Goal: Find specific page/section: Find specific page/section

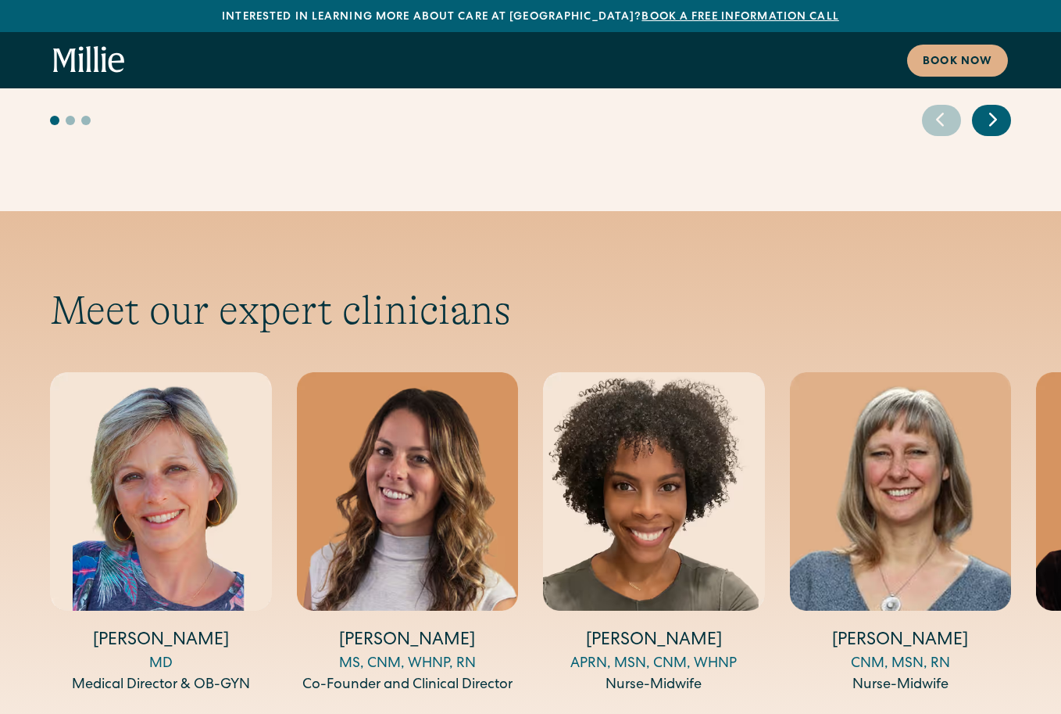
scroll to position [4951, 0]
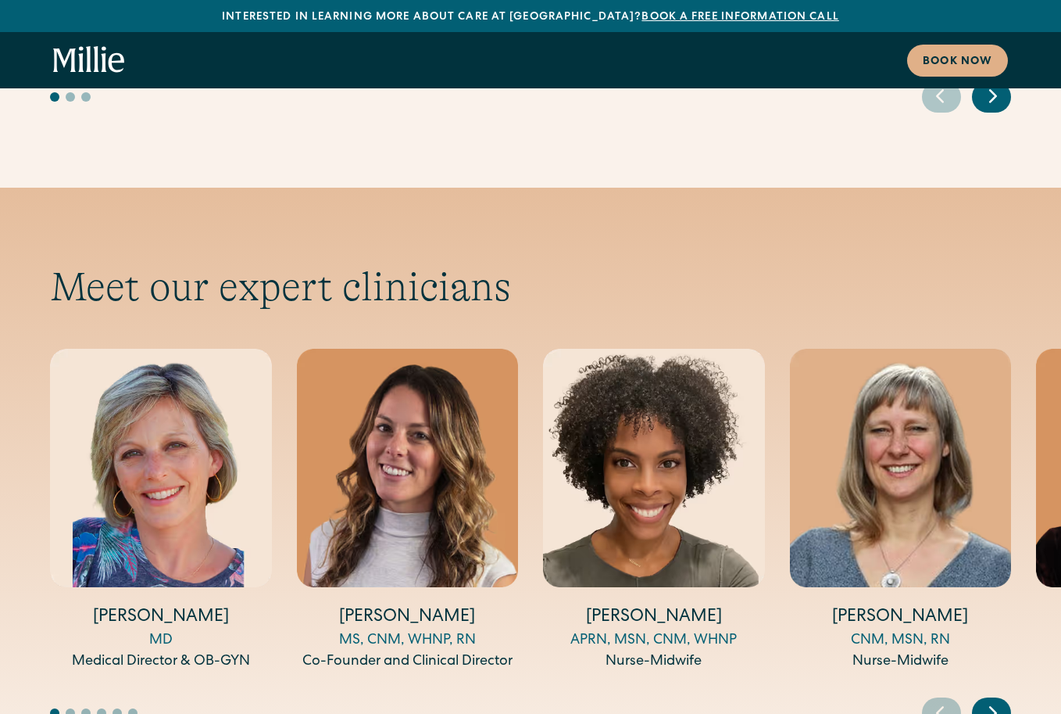
click at [993, 700] on icon "Next slide" at bounding box center [993, 712] width 23 height 24
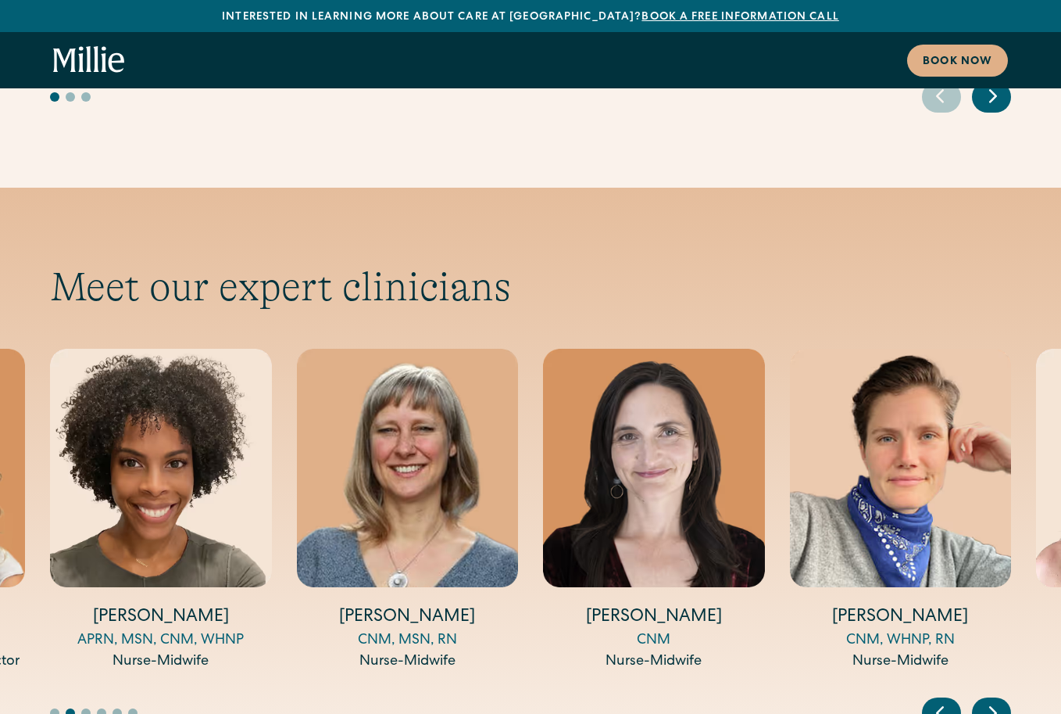
click at [993, 700] on icon "Next slide" at bounding box center [993, 712] width 23 height 24
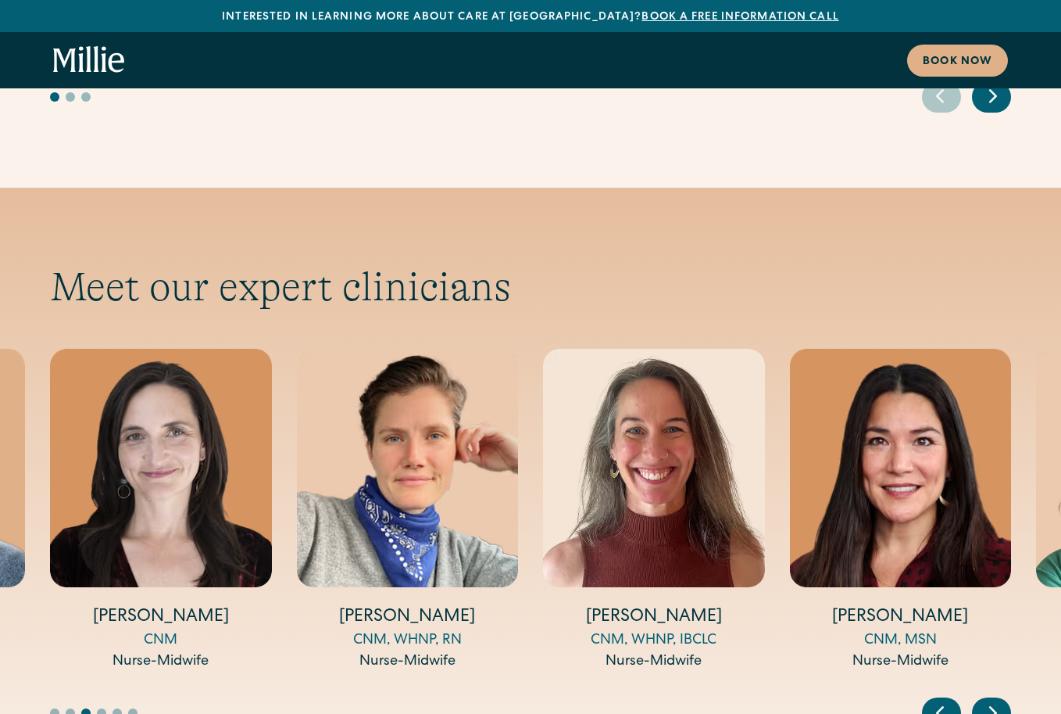
click at [993, 700] on icon "Next slide" at bounding box center [993, 712] width 23 height 24
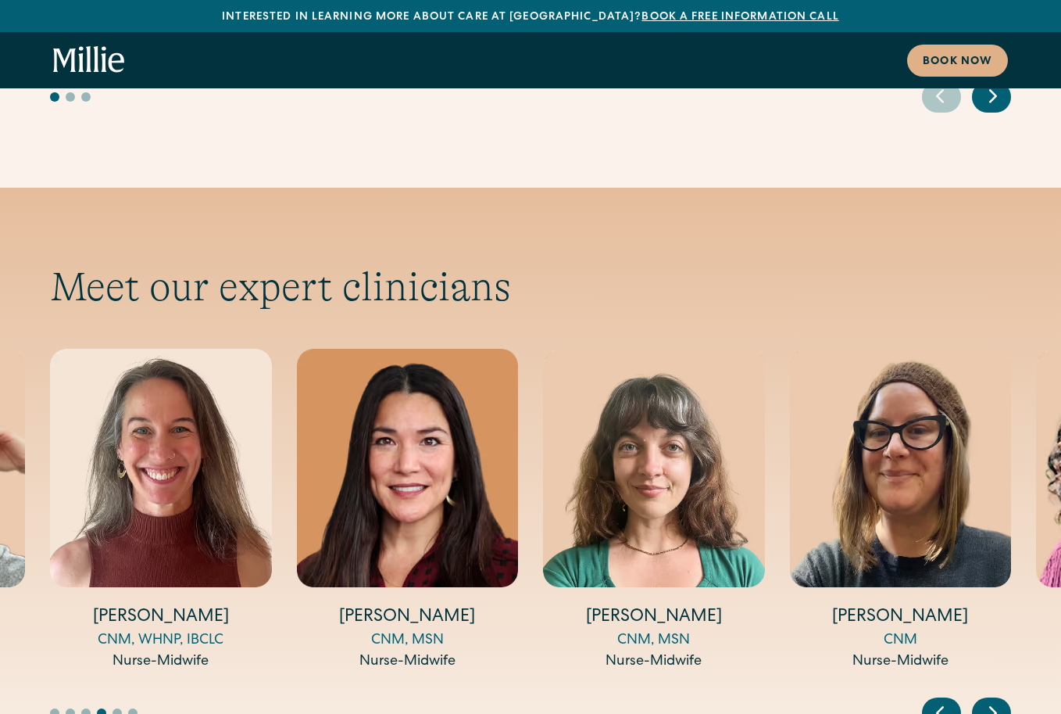
click at [993, 700] on icon "Next slide" at bounding box center [993, 712] width 23 height 24
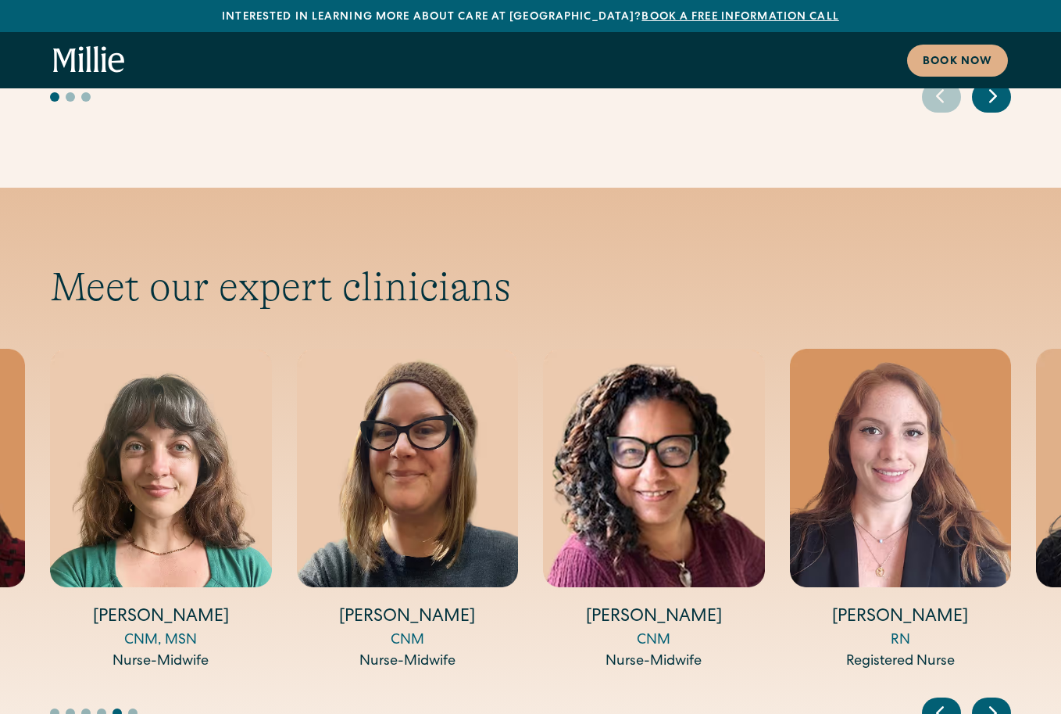
click at [993, 700] on icon "Next slide" at bounding box center [993, 712] width 23 height 24
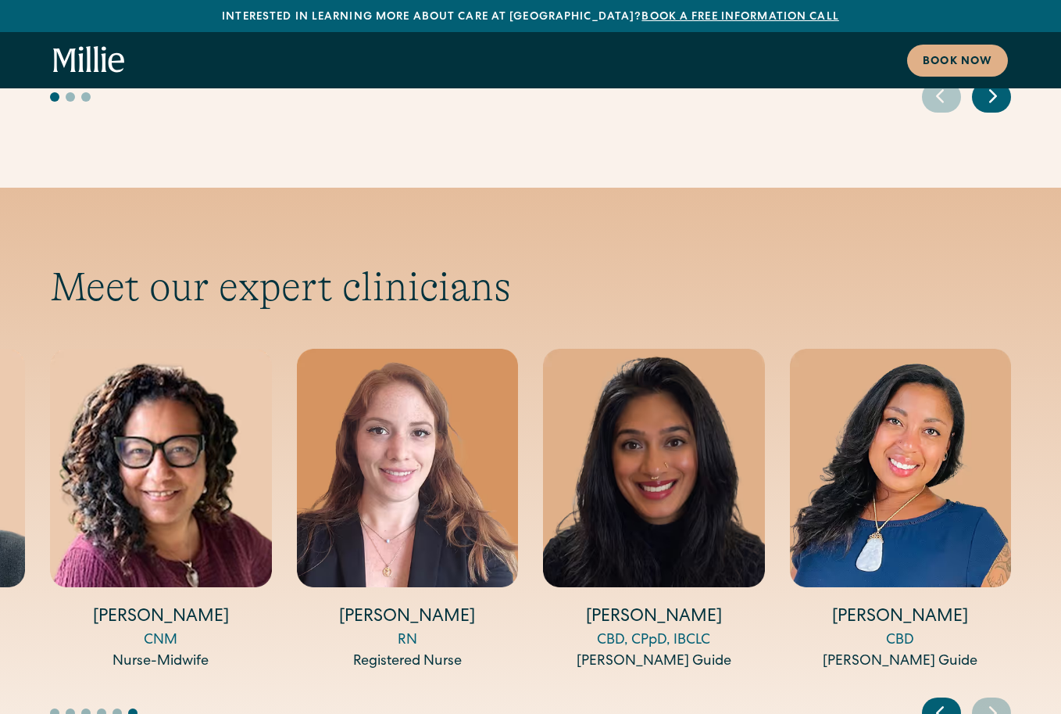
click at [943, 700] on icon "Previous slide" at bounding box center [940, 712] width 23 height 24
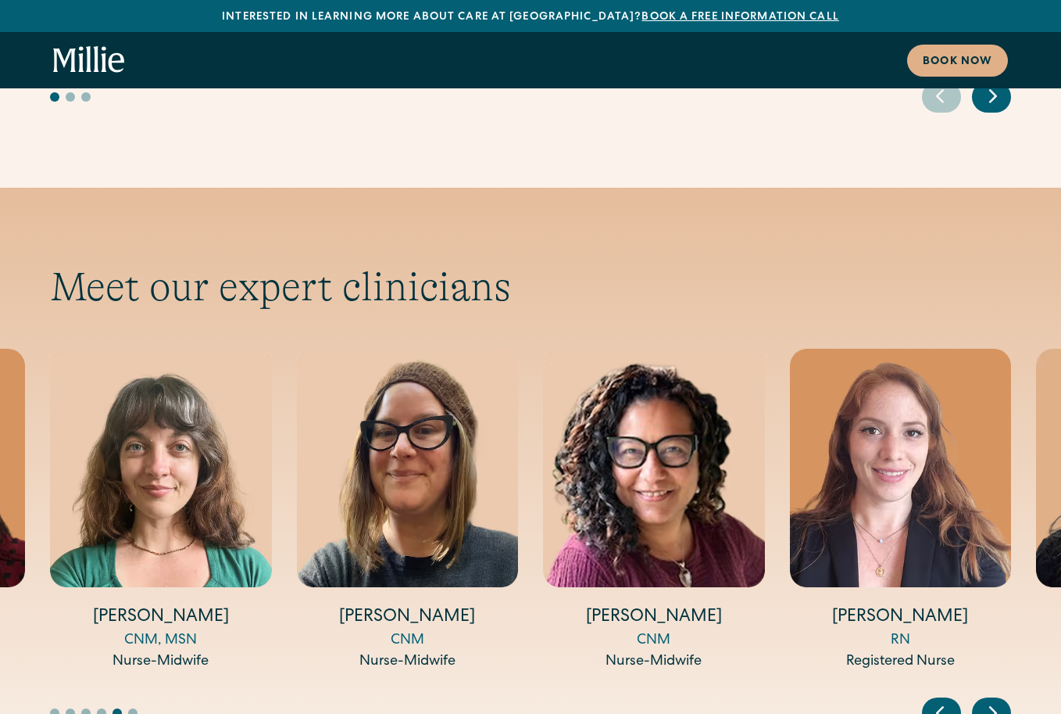
click at [943, 700] on icon "Previous slide" at bounding box center [940, 712] width 23 height 24
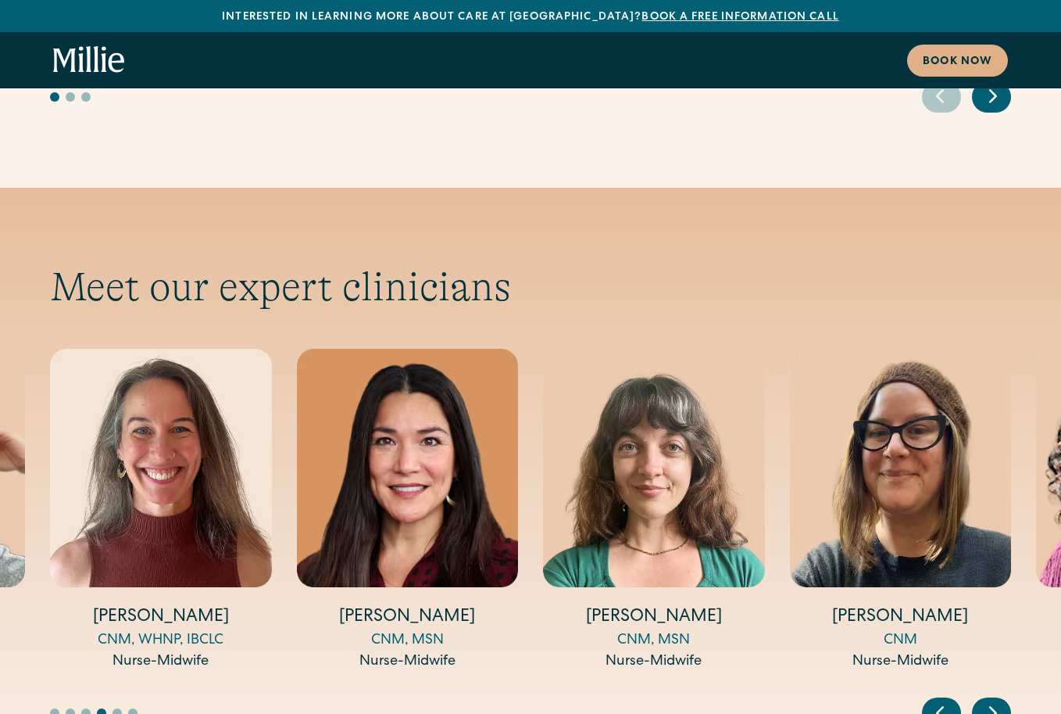
click at [944, 700] on icon "Previous slide" at bounding box center [940, 712] width 23 height 24
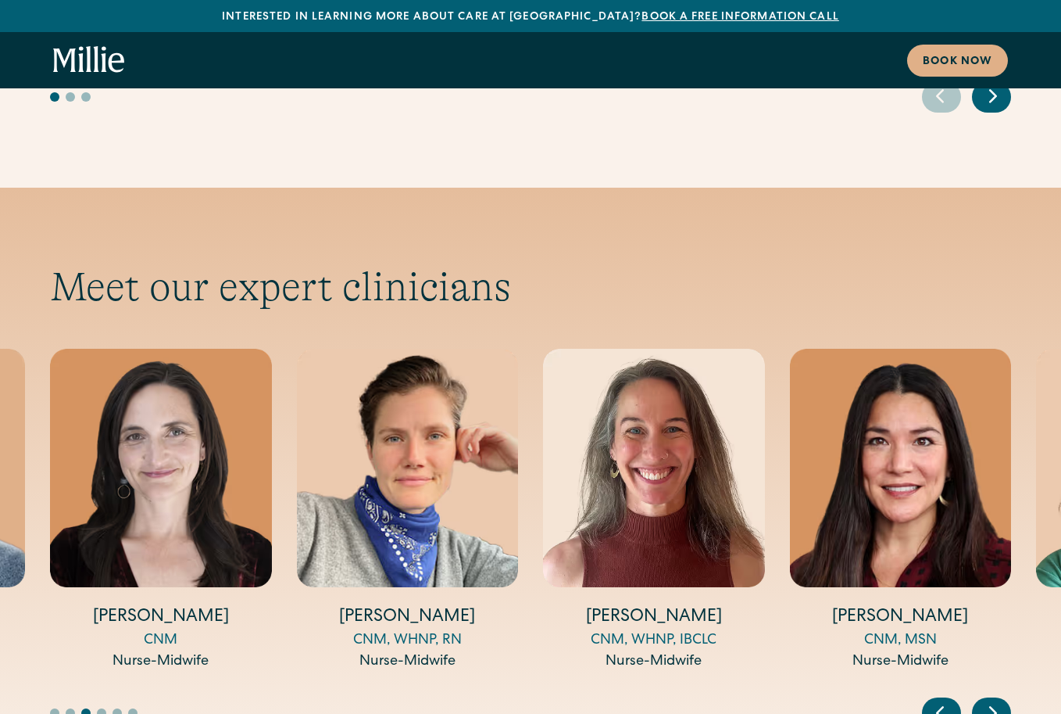
click at [944, 700] on icon "Previous slide" at bounding box center [940, 712] width 23 height 24
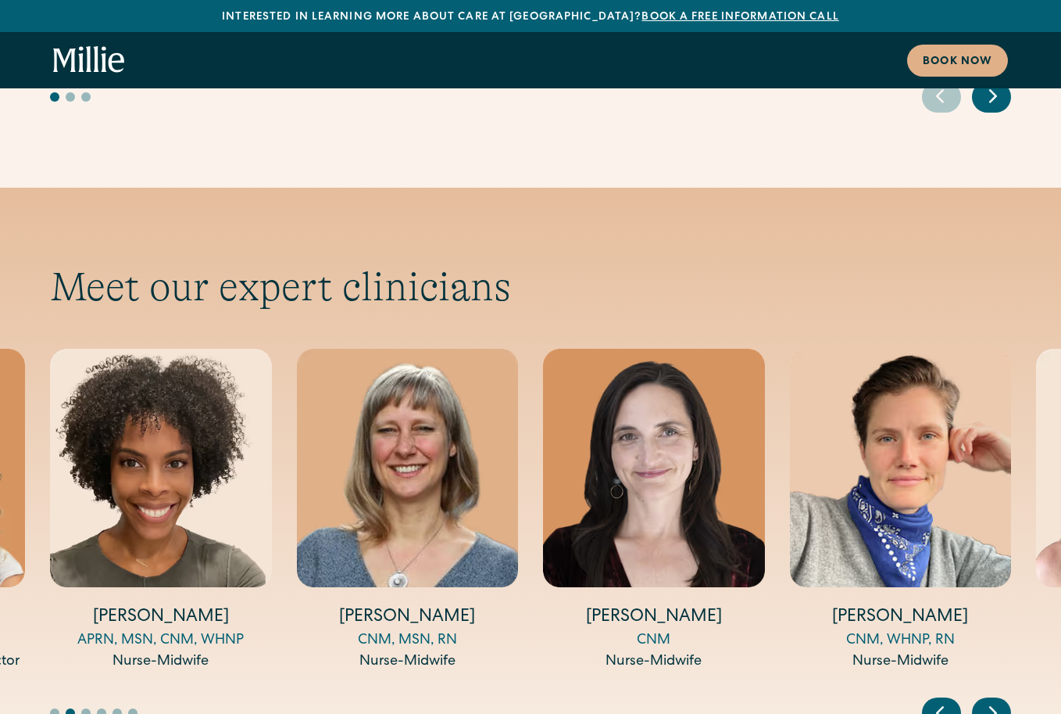
click at [944, 700] on icon "Previous slide" at bounding box center [940, 712] width 23 height 24
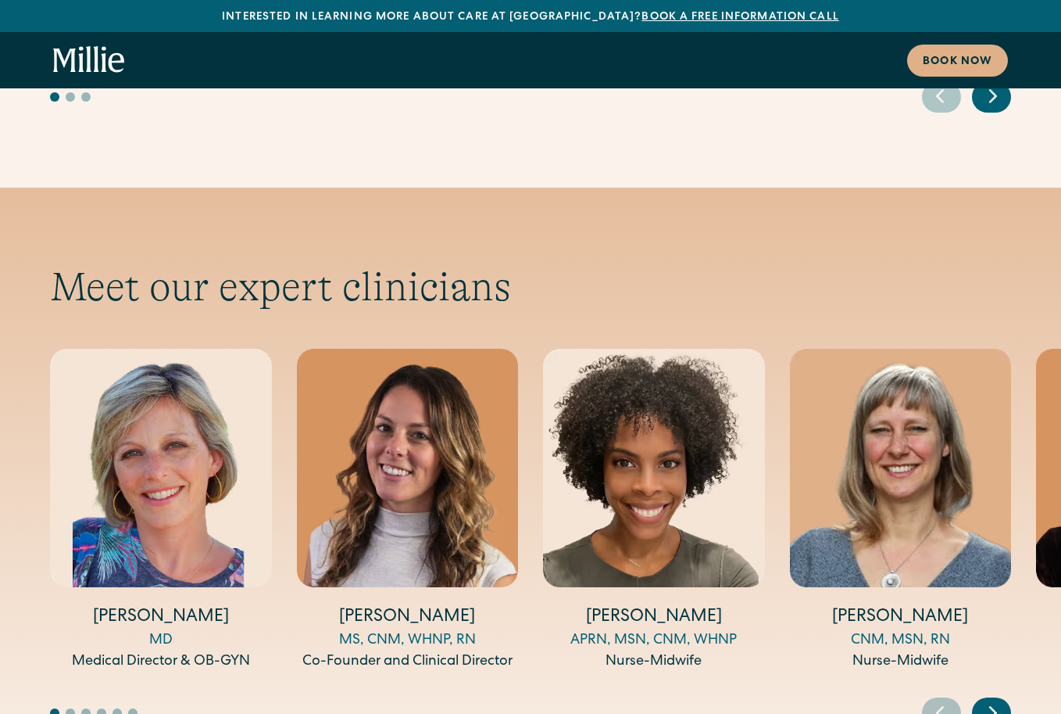
click at [1001, 700] on icon "Next slide" at bounding box center [993, 712] width 23 height 24
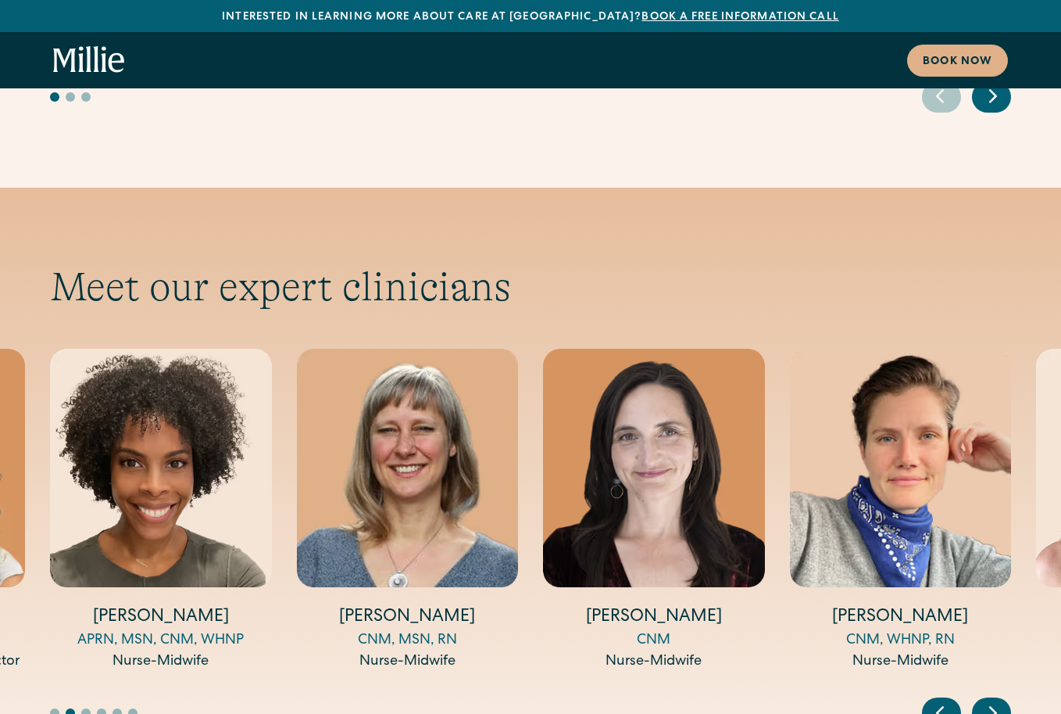
click at [1001, 700] on icon "Next slide" at bounding box center [993, 712] width 23 height 24
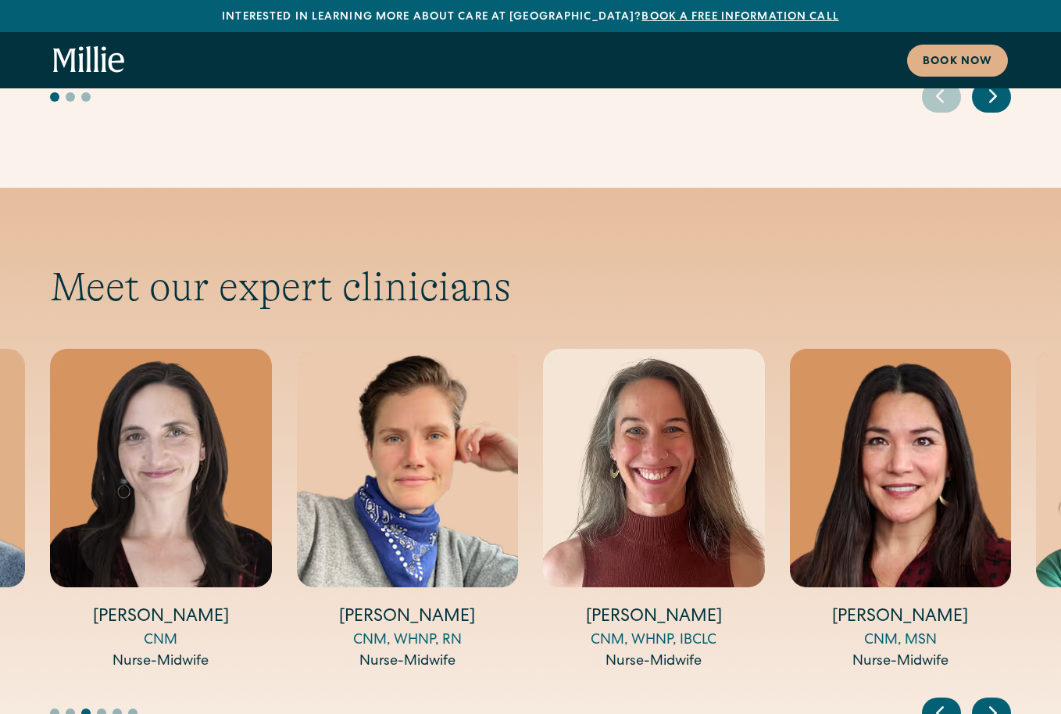
click at [1001, 700] on icon "Next slide" at bounding box center [993, 712] width 23 height 24
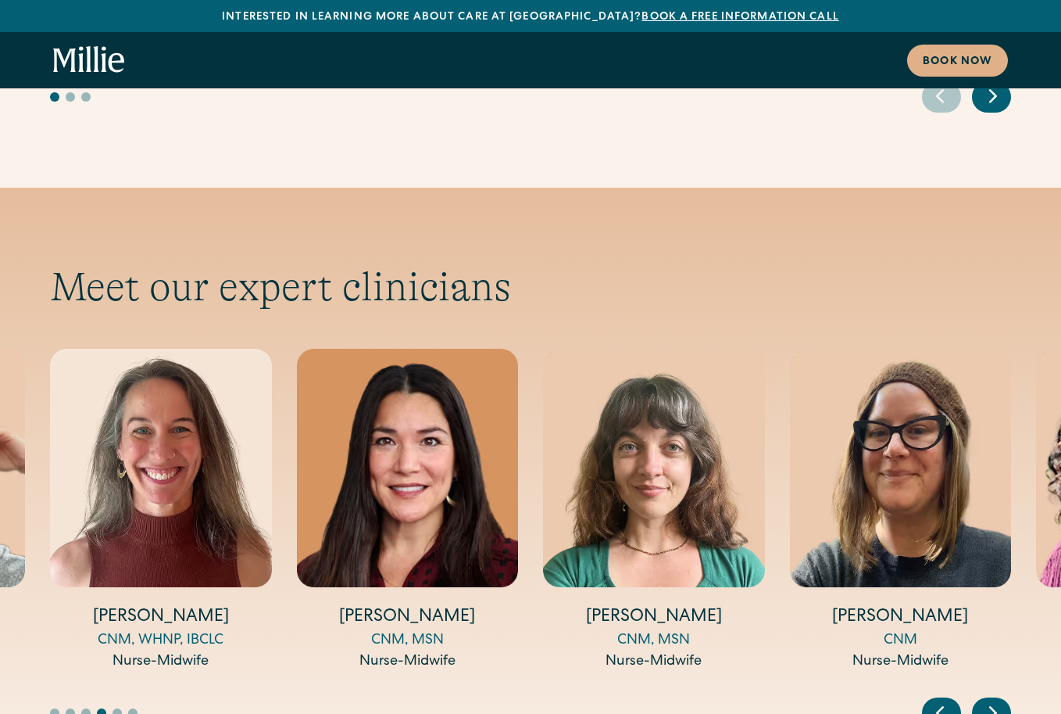
click at [1001, 700] on icon "Next slide" at bounding box center [993, 712] width 23 height 24
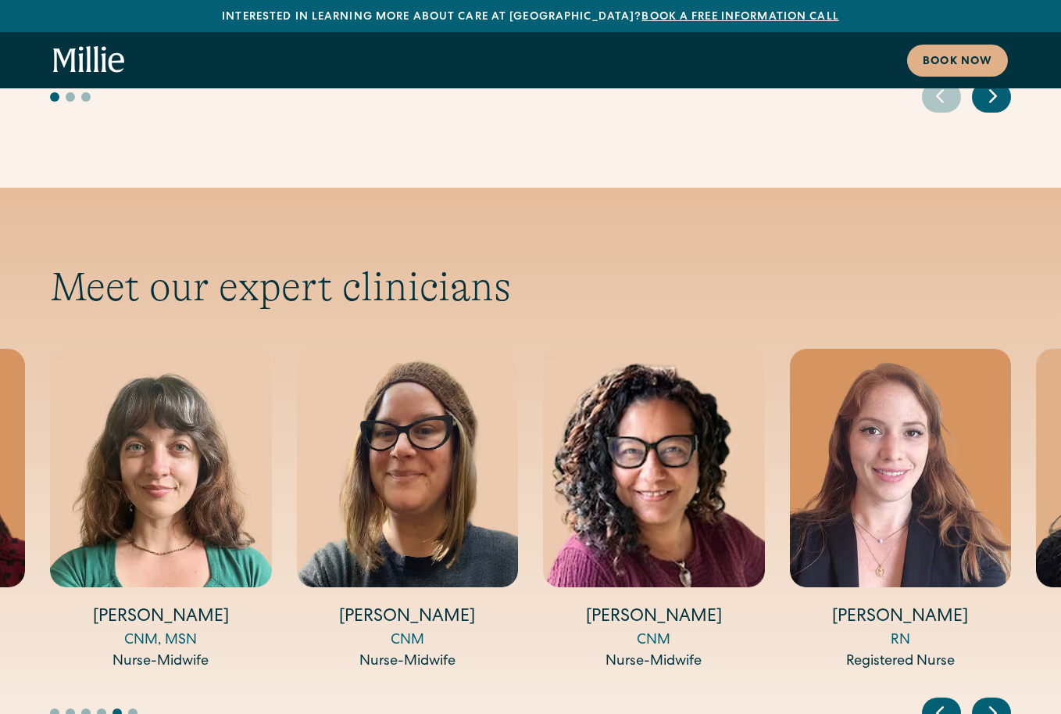
click at [674, 439] on img "11 / 14" at bounding box center [654, 468] width 222 height 238
click at [648, 606] on h4 "[PERSON_NAME]" at bounding box center [654, 618] width 222 height 24
click at [987, 700] on icon "Next slide" at bounding box center [993, 712] width 23 height 24
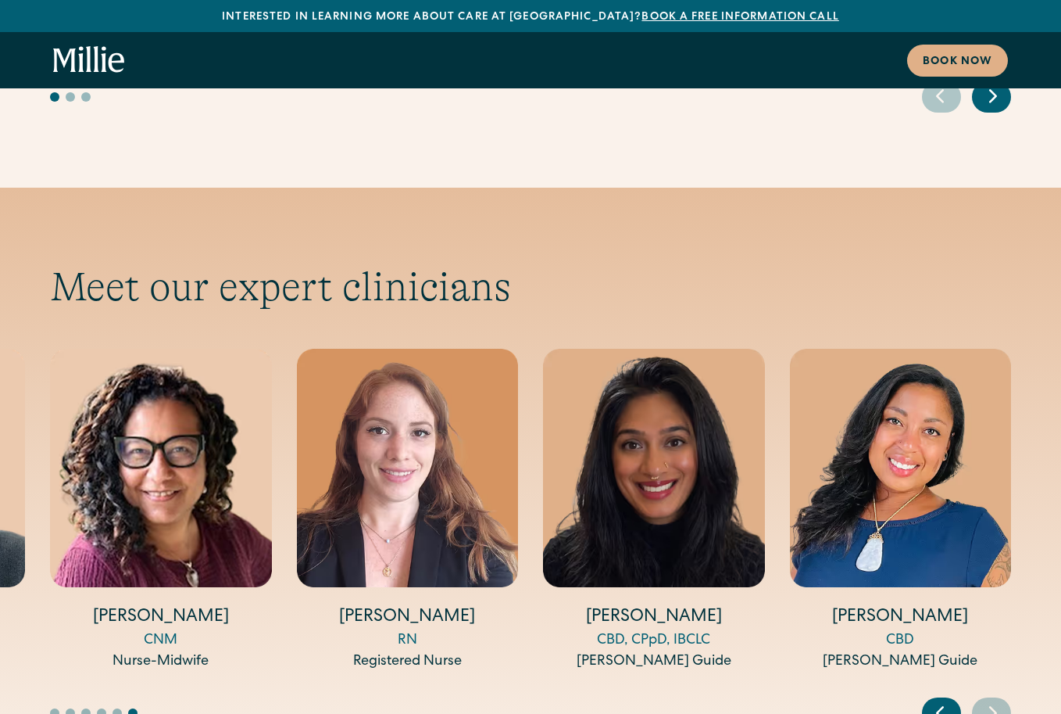
click at [932, 700] on icon "Previous slide" at bounding box center [940, 712] width 23 height 24
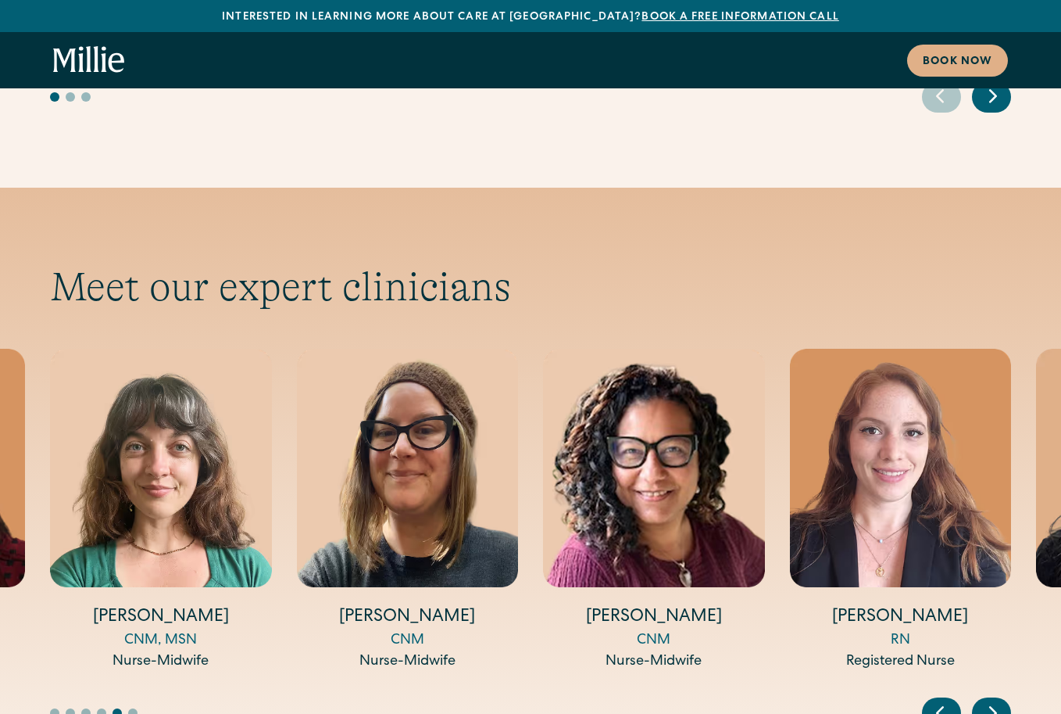
click at [932, 700] on icon "Previous slide" at bounding box center [940, 712] width 23 height 24
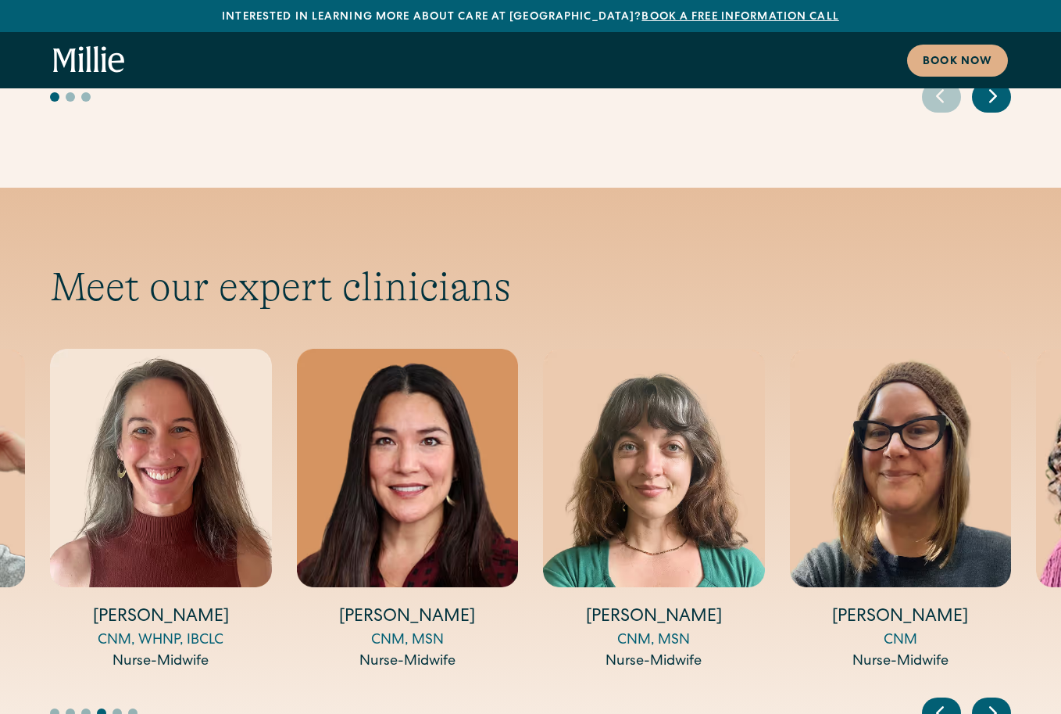
click at [932, 700] on icon "Previous slide" at bounding box center [940, 712] width 23 height 24
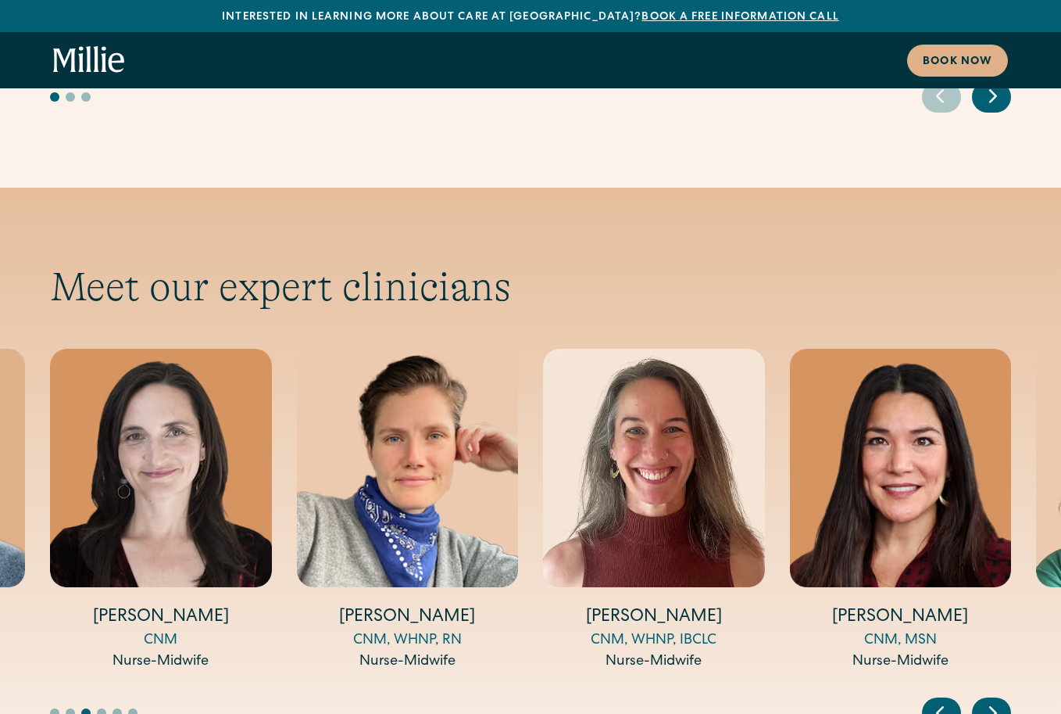
click at [932, 700] on icon "Previous slide" at bounding box center [940, 712] width 23 height 24
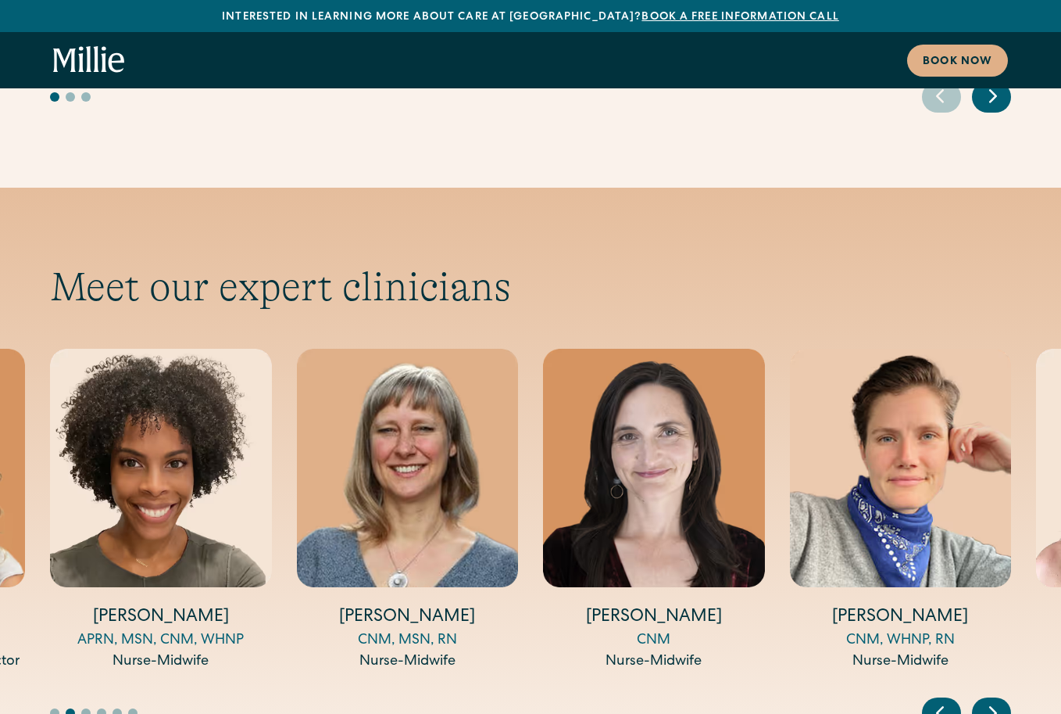
click at [932, 700] on icon "Previous slide" at bounding box center [940, 712] width 23 height 24
